Goal: Task Accomplishment & Management: Use online tool/utility

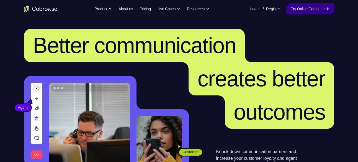
click at [319, 9] on link "Try Online Demo" at bounding box center [310, 8] width 48 height 11
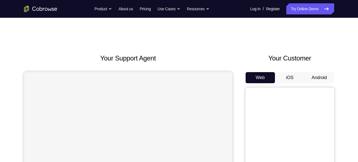
click at [307, 76] on button "Android" at bounding box center [320, 77] width 30 height 11
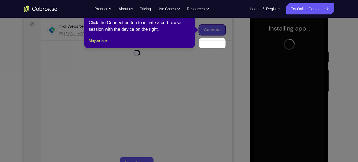
scroll to position [68, 0]
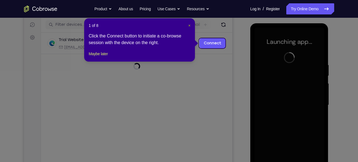
click at [188, 26] on span "×" at bounding box center [189, 25] width 2 height 4
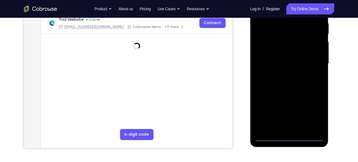
scroll to position [115, 0]
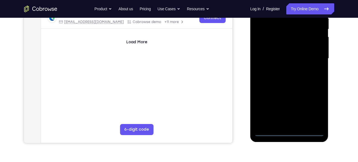
click at [289, 132] on div at bounding box center [289, 58] width 70 height 155
click at [312, 109] on div at bounding box center [289, 58] width 70 height 155
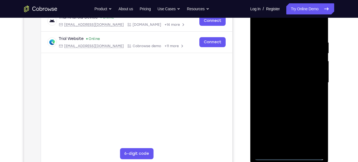
scroll to position [90, 0]
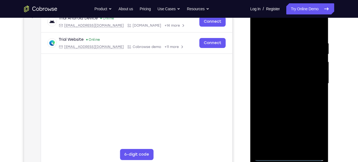
click at [284, 28] on div at bounding box center [289, 83] width 70 height 155
click at [312, 80] on div at bounding box center [289, 83] width 70 height 155
click at [284, 94] on div at bounding box center [289, 83] width 70 height 155
click at [289, 78] on div at bounding box center [289, 83] width 70 height 155
click at [298, 84] on div at bounding box center [289, 83] width 70 height 155
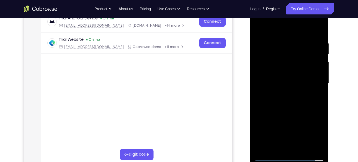
click at [263, 102] on div at bounding box center [289, 83] width 70 height 155
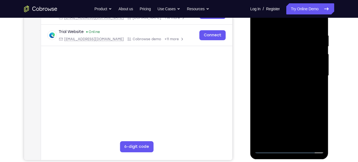
scroll to position [98, 0]
click at [296, 92] on div at bounding box center [289, 75] width 70 height 155
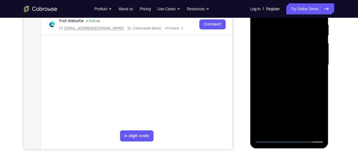
scroll to position [110, 0]
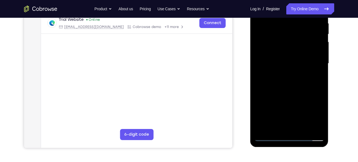
click at [283, 85] on div at bounding box center [289, 63] width 70 height 155
click at [303, 128] on div at bounding box center [289, 63] width 70 height 155
click at [302, 98] on div at bounding box center [289, 63] width 70 height 155
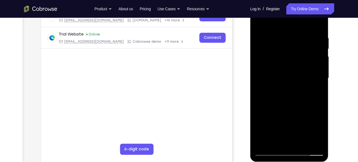
scroll to position [93, 0]
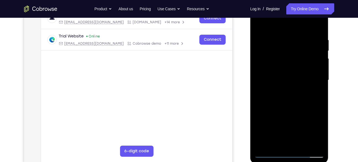
click at [274, 32] on div at bounding box center [289, 79] width 70 height 155
click at [283, 66] on div at bounding box center [289, 79] width 70 height 155
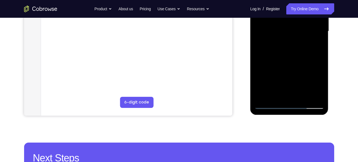
click at [277, 94] on div at bounding box center [289, 31] width 70 height 155
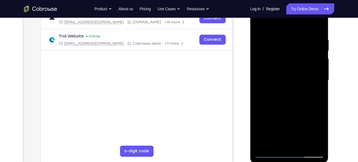
scroll to position [89, 0]
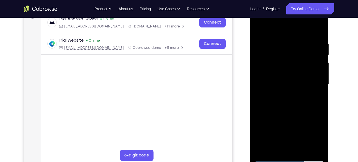
click at [260, 29] on div at bounding box center [289, 84] width 70 height 155
click at [261, 29] on div at bounding box center [289, 84] width 70 height 155
click at [319, 27] on div at bounding box center [289, 84] width 70 height 155
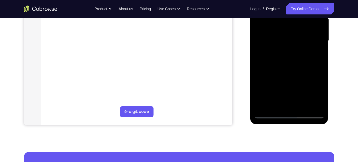
scroll to position [133, 0]
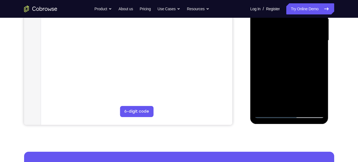
click at [303, 107] on div at bounding box center [289, 40] width 70 height 155
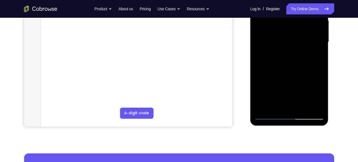
scroll to position [113, 0]
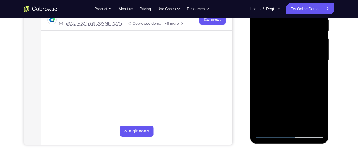
drag, startPoint x: 277, startPoint y: 116, endPoint x: 293, endPoint y: 59, distance: 59.1
click at [293, 59] on div at bounding box center [289, 60] width 70 height 155
click at [279, 78] on div at bounding box center [289, 60] width 70 height 155
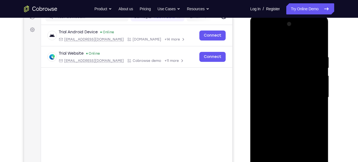
scroll to position [75, 0]
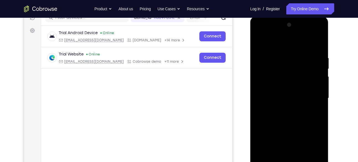
click at [259, 44] on div at bounding box center [289, 97] width 70 height 155
click at [281, 59] on div at bounding box center [289, 97] width 70 height 155
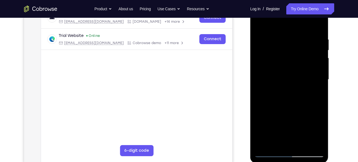
scroll to position [94, 0]
click at [316, 57] on div at bounding box center [289, 79] width 70 height 155
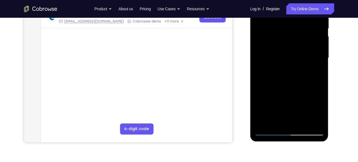
scroll to position [116, 0]
click at [282, 121] on div at bounding box center [289, 57] width 70 height 155
click at [285, 54] on div at bounding box center [289, 57] width 70 height 155
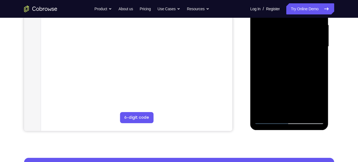
scroll to position [129, 0]
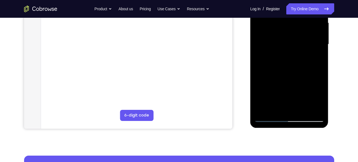
click at [277, 107] on div at bounding box center [289, 44] width 70 height 155
click at [275, 108] on div at bounding box center [289, 44] width 70 height 155
click at [305, 85] on div at bounding box center [289, 44] width 70 height 155
click at [293, 46] on div at bounding box center [289, 44] width 70 height 155
click at [300, 108] on div at bounding box center [289, 44] width 70 height 155
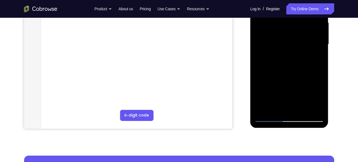
scroll to position [133, 0]
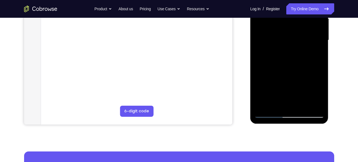
click at [316, 103] on div at bounding box center [289, 40] width 70 height 155
click at [311, 103] on div at bounding box center [289, 40] width 70 height 155
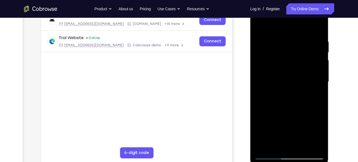
scroll to position [89, 0]
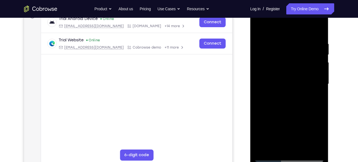
click at [307, 75] on div at bounding box center [289, 83] width 70 height 155
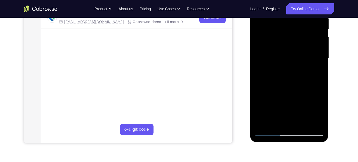
scroll to position [115, 0]
click at [307, 75] on div at bounding box center [289, 58] width 70 height 155
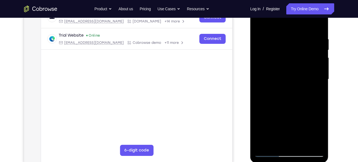
click at [318, 59] on div at bounding box center [289, 79] width 70 height 155
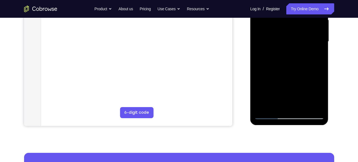
scroll to position [132, 0]
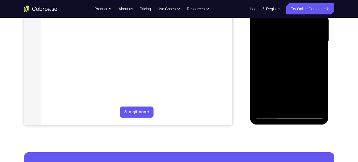
click at [285, 105] on div at bounding box center [289, 40] width 70 height 155
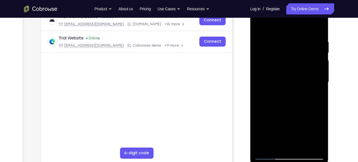
scroll to position [102, 0]
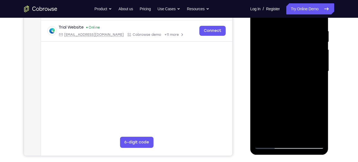
click at [315, 76] on div at bounding box center [289, 71] width 70 height 155
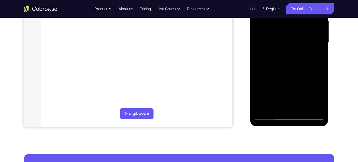
scroll to position [131, 0]
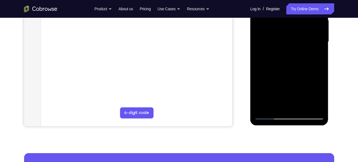
click at [301, 103] on div at bounding box center [289, 41] width 70 height 155
click at [314, 104] on div at bounding box center [289, 41] width 70 height 155
click at [319, 85] on div at bounding box center [289, 41] width 70 height 155
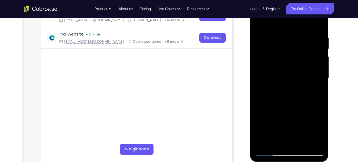
scroll to position [95, 0]
click at [319, 85] on div at bounding box center [289, 78] width 70 height 155
click at [319, 84] on div at bounding box center [289, 78] width 70 height 155
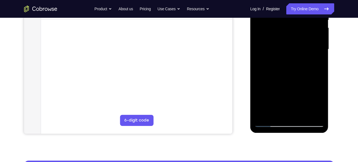
scroll to position [129, 0]
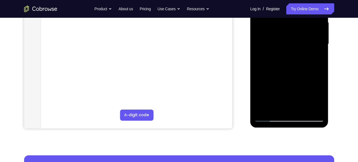
click at [314, 73] on div at bounding box center [289, 44] width 70 height 155
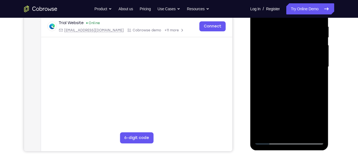
click at [314, 73] on div at bounding box center [289, 66] width 70 height 155
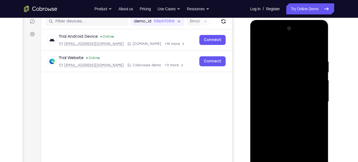
scroll to position [71, 0]
click at [317, 47] on div at bounding box center [289, 101] width 70 height 155
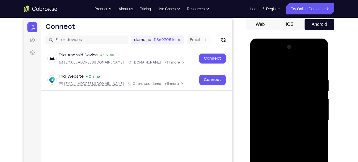
scroll to position [49, 0]
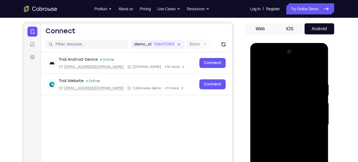
drag, startPoint x: 312, startPoint y: 79, endPoint x: 223, endPoint y: 78, distance: 89.1
click at [250, 78] on html "Online web based iOS Simulators and Android Emulators. Run iPhone, iPad, Mobile…" at bounding box center [289, 126] width 79 height 166
drag, startPoint x: 314, startPoint y: 81, endPoint x: 264, endPoint y: 81, distance: 50.4
click at [264, 81] on div at bounding box center [289, 124] width 70 height 155
drag, startPoint x: 315, startPoint y: 80, endPoint x: 278, endPoint y: 78, distance: 37.4
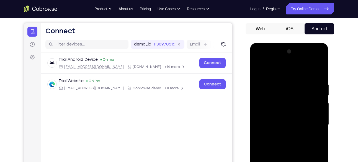
click at [278, 78] on div at bounding box center [289, 124] width 70 height 155
click at [282, 80] on div at bounding box center [289, 124] width 70 height 155
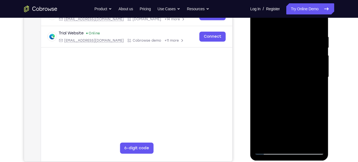
scroll to position [96, 0]
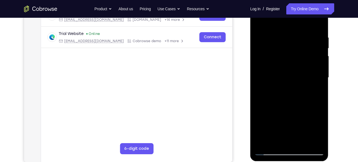
click at [310, 84] on div at bounding box center [289, 77] width 70 height 155
drag, startPoint x: 273, startPoint y: 74, endPoint x: 303, endPoint y: 77, distance: 30.3
click at [303, 77] on div at bounding box center [289, 77] width 70 height 155
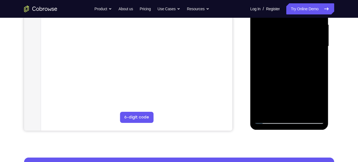
scroll to position [128, 0]
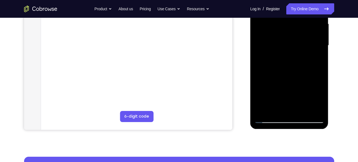
click at [288, 108] on div at bounding box center [289, 45] width 70 height 155
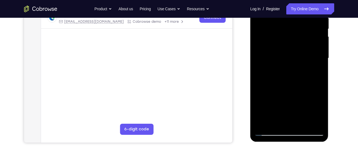
scroll to position [118, 0]
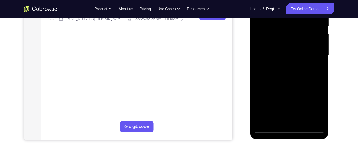
click at [298, 70] on div at bounding box center [289, 55] width 70 height 155
click at [300, 119] on div at bounding box center [289, 55] width 70 height 155
click at [314, 119] on div at bounding box center [289, 55] width 70 height 155
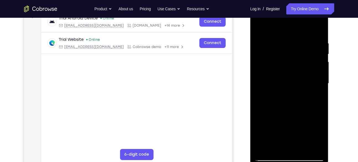
scroll to position [89, 0]
click at [318, 29] on div at bounding box center [289, 83] width 70 height 155
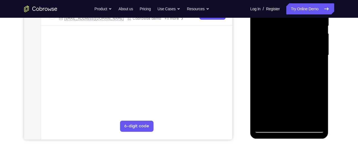
scroll to position [118, 0]
drag, startPoint x: 302, startPoint y: 74, endPoint x: 316, endPoint y: 19, distance: 56.3
click at [316, 19] on div at bounding box center [289, 55] width 70 height 155
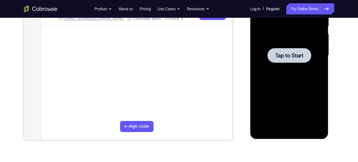
click at [281, 53] on span "Tap to Start" at bounding box center [289, 56] width 28 height 6
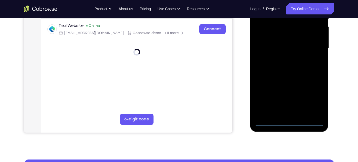
scroll to position [125, 0]
click at [289, 121] on div at bounding box center [289, 47] width 70 height 155
click at [317, 96] on div at bounding box center [289, 47] width 70 height 155
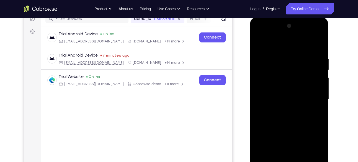
scroll to position [73, 0]
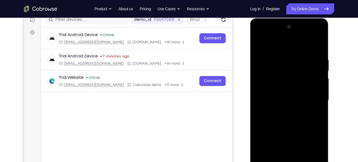
click at [284, 50] on div at bounding box center [289, 99] width 70 height 155
click at [313, 96] on div at bounding box center [289, 99] width 70 height 155
click at [284, 111] on div at bounding box center [289, 99] width 70 height 155
click at [285, 94] on div at bounding box center [289, 99] width 70 height 155
click at [308, 99] on div at bounding box center [289, 99] width 70 height 155
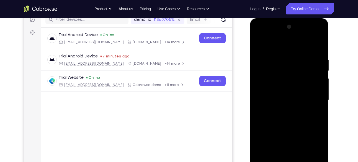
click at [294, 118] on div at bounding box center [289, 99] width 70 height 155
click at [321, 50] on div at bounding box center [289, 99] width 70 height 155
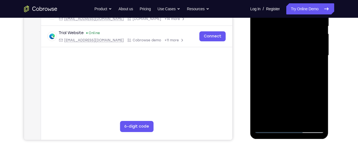
scroll to position [96, 0]
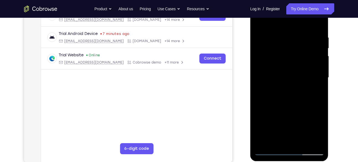
click at [292, 89] on div at bounding box center [289, 77] width 70 height 155
drag, startPoint x: 292, startPoint y: 111, endPoint x: 292, endPoint y: 89, distance: 22.1
click at [292, 89] on div at bounding box center [289, 77] width 70 height 155
click at [296, 30] on div at bounding box center [289, 77] width 70 height 155
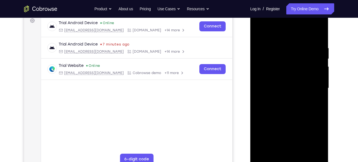
scroll to position [84, 0]
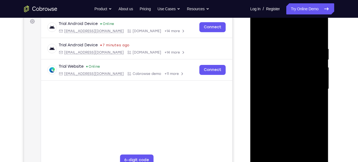
click at [316, 77] on div at bounding box center [289, 88] width 70 height 155
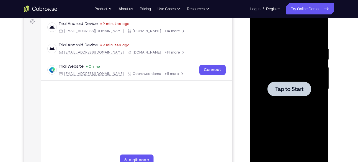
click at [317, 97] on div at bounding box center [289, 88] width 70 height 155
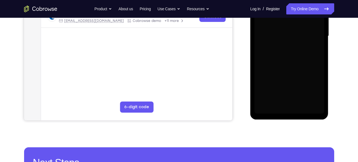
scroll to position [146, 0]
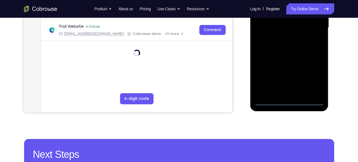
click at [288, 101] on div at bounding box center [289, 27] width 70 height 155
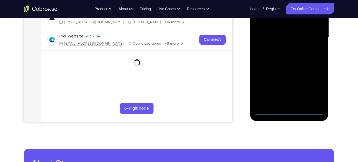
scroll to position [135, 0]
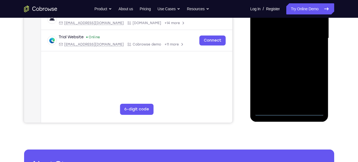
click at [313, 89] on div at bounding box center [289, 38] width 70 height 155
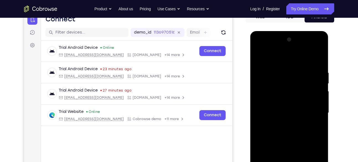
scroll to position [60, 0]
click at [280, 60] on div at bounding box center [289, 112] width 70 height 155
click at [313, 109] on div at bounding box center [289, 112] width 70 height 155
click at [285, 123] on div at bounding box center [289, 112] width 70 height 155
click at [290, 100] on div at bounding box center [289, 112] width 70 height 155
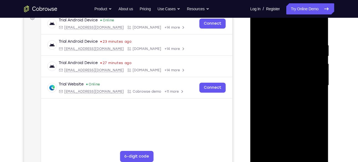
scroll to position [88, 0]
click at [283, 82] on div at bounding box center [289, 84] width 70 height 155
click at [289, 72] on div at bounding box center [289, 84] width 70 height 155
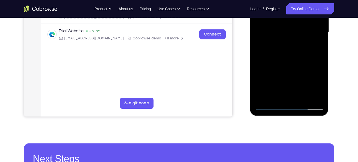
click at [291, 65] on div at bounding box center [289, 32] width 70 height 155
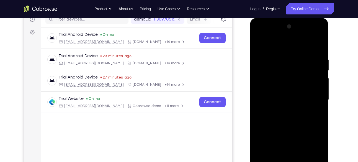
scroll to position [73, 0]
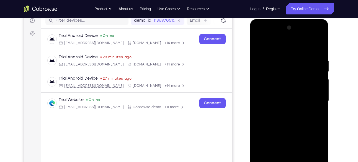
click at [283, 55] on div at bounding box center [289, 100] width 70 height 155
click at [317, 48] on div at bounding box center [289, 100] width 70 height 155
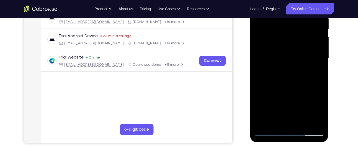
scroll to position [127, 0]
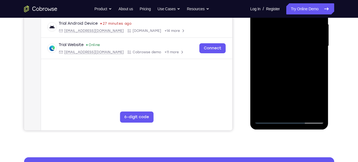
click at [303, 110] on div at bounding box center [289, 45] width 70 height 155
click at [292, 73] on div at bounding box center [289, 45] width 70 height 155
click at [288, 35] on div at bounding box center [289, 45] width 70 height 155
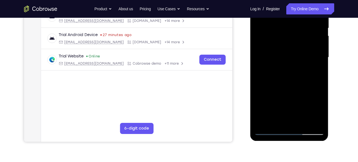
scroll to position [116, 0]
click at [277, 73] on div at bounding box center [289, 57] width 70 height 155
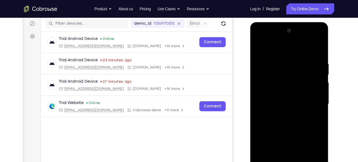
drag, startPoint x: 283, startPoint y: 118, endPoint x: 273, endPoint y: 118, distance: 10.8
click at [273, 118] on div at bounding box center [289, 103] width 70 height 155
click at [259, 50] on div at bounding box center [289, 103] width 70 height 155
click at [286, 122] on div at bounding box center [289, 103] width 70 height 155
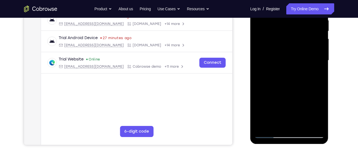
scroll to position [115, 0]
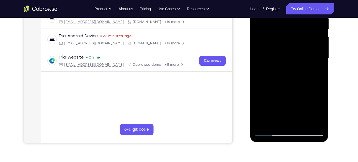
click at [276, 122] on div at bounding box center [289, 58] width 70 height 155
click at [303, 89] on div at bounding box center [289, 58] width 70 height 155
click at [314, 67] on div at bounding box center [289, 58] width 70 height 155
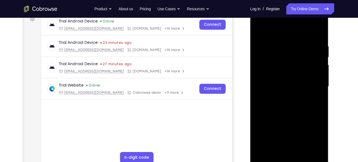
scroll to position [87, 0]
click at [258, 31] on div at bounding box center [289, 86] width 70 height 155
click at [344, 82] on div "Your Support Agent Your Customer Web iOS Android Next Steps We’d be happy to gi…" at bounding box center [179, 113] width 354 height 365
click at [321, 57] on div at bounding box center [289, 86] width 70 height 155
click at [319, 57] on div at bounding box center [289, 86] width 70 height 155
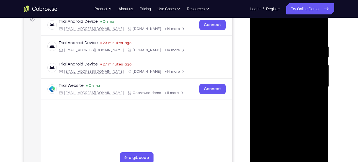
click at [319, 57] on div at bounding box center [289, 86] width 70 height 155
click at [261, 29] on div at bounding box center [289, 86] width 70 height 155
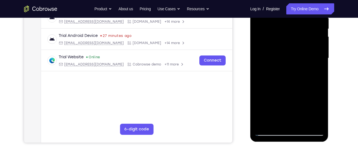
scroll to position [114, 0]
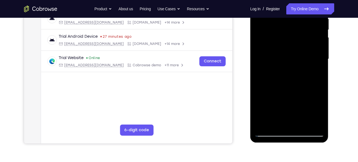
drag, startPoint x: 278, startPoint y: 58, endPoint x: 299, endPoint y: 36, distance: 30.2
click at [299, 36] on div at bounding box center [289, 58] width 70 height 155
drag, startPoint x: 296, startPoint y: 86, endPoint x: 301, endPoint y: 53, distance: 33.8
click at [301, 53] on div at bounding box center [289, 58] width 70 height 155
click at [259, 53] on div at bounding box center [289, 58] width 70 height 155
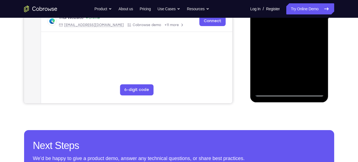
scroll to position [110, 0]
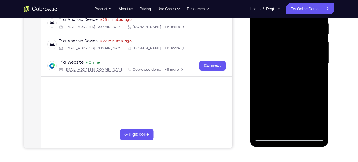
drag, startPoint x: 296, startPoint y: 83, endPoint x: 304, endPoint y: 30, distance: 54.2
click at [304, 30] on div at bounding box center [289, 63] width 70 height 155
drag, startPoint x: 303, startPoint y: 78, endPoint x: 308, endPoint y: 67, distance: 12.4
click at [308, 67] on div at bounding box center [289, 63] width 70 height 155
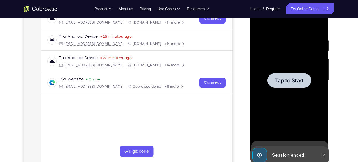
scroll to position [91, 0]
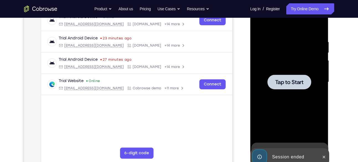
click at [294, 83] on span "Tap to Start" at bounding box center [289, 82] width 28 height 6
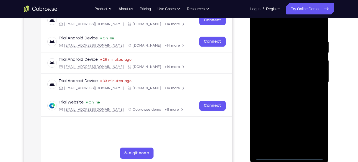
scroll to position [134, 0]
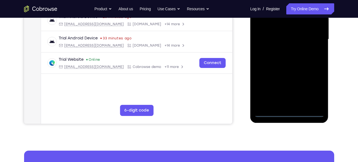
click at [288, 112] on div at bounding box center [289, 39] width 70 height 155
click at [314, 88] on div at bounding box center [289, 39] width 70 height 155
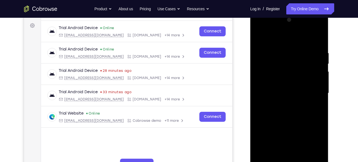
scroll to position [80, 0]
click at [285, 39] on div at bounding box center [289, 93] width 70 height 155
click at [314, 90] on div at bounding box center [289, 93] width 70 height 155
click at [283, 103] on div at bounding box center [289, 93] width 70 height 155
click at [296, 87] on div at bounding box center [289, 93] width 70 height 155
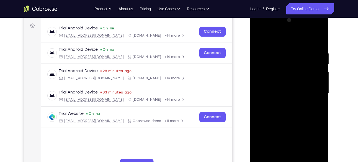
click at [292, 95] on div at bounding box center [289, 93] width 70 height 155
click at [289, 110] on div at bounding box center [289, 93] width 70 height 155
click at [291, 109] on div at bounding box center [289, 93] width 70 height 155
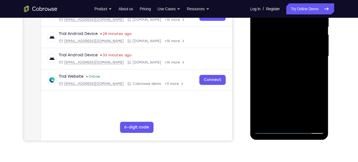
scroll to position [117, 0]
click at [295, 76] on div at bounding box center [289, 56] width 70 height 155
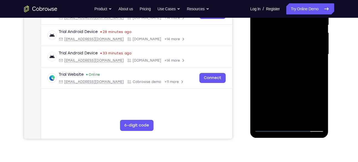
scroll to position [119, 0]
click at [303, 118] on div at bounding box center [289, 53] width 70 height 155
click at [290, 83] on div at bounding box center [289, 53] width 70 height 155
click at [287, 96] on div at bounding box center [289, 53] width 70 height 155
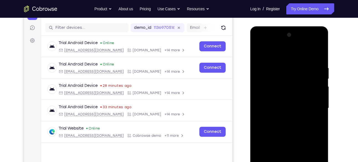
scroll to position [66, 0]
drag, startPoint x: 301, startPoint y: 91, endPoint x: 305, endPoint y: 141, distance: 49.7
click at [305, 141] on div at bounding box center [289, 107] width 70 height 155
drag, startPoint x: 310, startPoint y: 88, endPoint x: 318, endPoint y: 8, distance: 80.6
click at [318, 26] on html "Online web based iOS Simulators and Android Emulators. Run iPhone, iPad, Mobile…" at bounding box center [289, 109] width 79 height 166
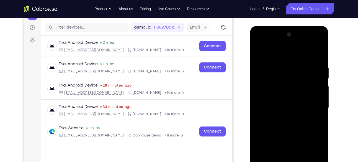
drag, startPoint x: 306, startPoint y: 86, endPoint x: 315, endPoint y: 10, distance: 76.2
click at [315, 26] on html "Online web based iOS Simulators and Android Emulators. Run iPhone, iPad, Mobile…" at bounding box center [289, 109] width 79 height 166
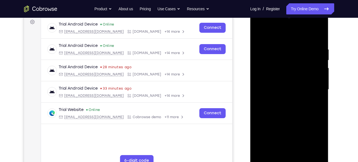
scroll to position [132, 0]
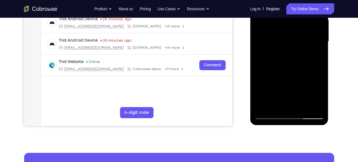
click at [276, 105] on div at bounding box center [289, 41] width 70 height 155
click at [305, 74] on div at bounding box center [289, 41] width 70 height 155
click at [316, 51] on div at bounding box center [289, 41] width 70 height 155
click at [314, 55] on div at bounding box center [289, 41] width 70 height 155
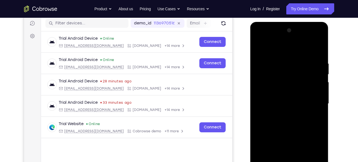
scroll to position [69, 0]
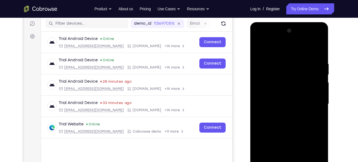
click at [259, 49] on div at bounding box center [289, 103] width 70 height 155
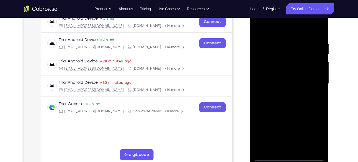
scroll to position [90, 0]
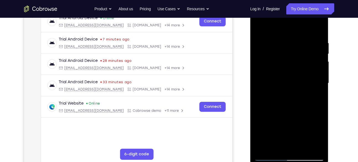
click at [282, 84] on div at bounding box center [289, 83] width 70 height 155
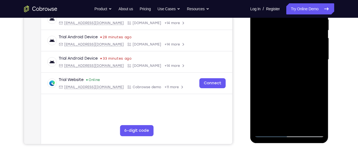
scroll to position [114, 0]
click at [342, 77] on div "Your Support Agent Your Customer Web iOS Android Next Steps We’d be happy to gi…" at bounding box center [179, 86] width 354 height 365
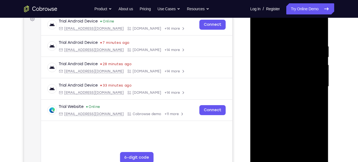
scroll to position [86, 0]
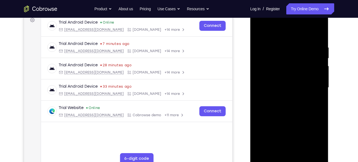
click at [282, 56] on div at bounding box center [289, 87] width 70 height 155
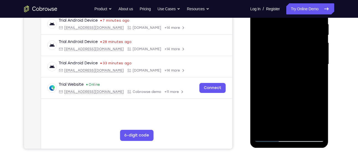
scroll to position [115, 0]
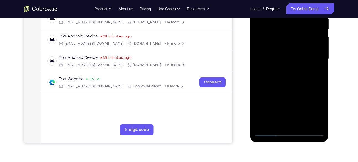
click at [259, 68] on div at bounding box center [289, 58] width 70 height 155
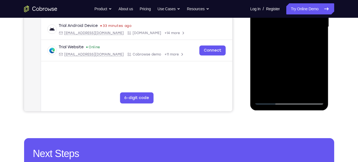
scroll to position [146, 0]
click at [287, 91] on div at bounding box center [289, 27] width 70 height 155
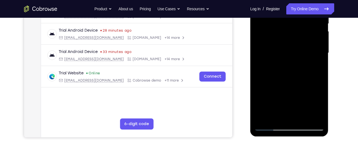
scroll to position [117, 0]
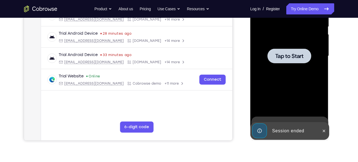
click at [280, 64] on div at bounding box center [289, 55] width 70 height 155
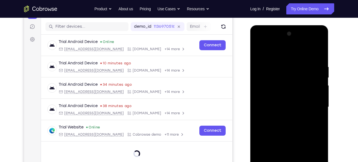
scroll to position [66, 0]
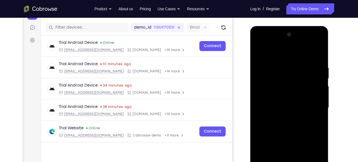
click at [288, 43] on div at bounding box center [289, 107] width 70 height 155
click at [273, 110] on div at bounding box center [289, 107] width 70 height 155
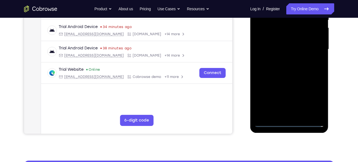
scroll to position [125, 0]
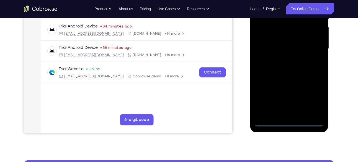
click at [288, 122] on div at bounding box center [289, 48] width 70 height 155
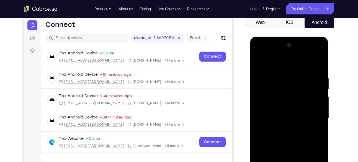
scroll to position [73, 0]
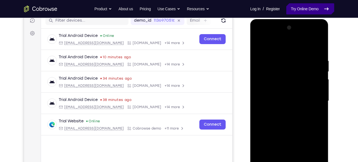
click at [313, 12] on link "Try Online Demo" at bounding box center [310, 8] width 48 height 11
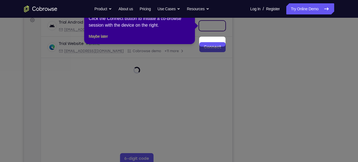
scroll to position [67, 0]
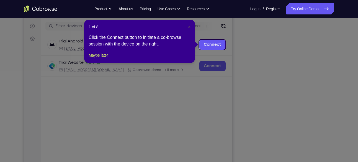
click at [189, 26] on span "×" at bounding box center [189, 27] width 2 height 4
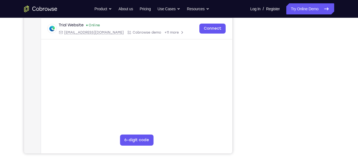
scroll to position [102, 0]
